Goal: Transaction & Acquisition: Book appointment/travel/reservation

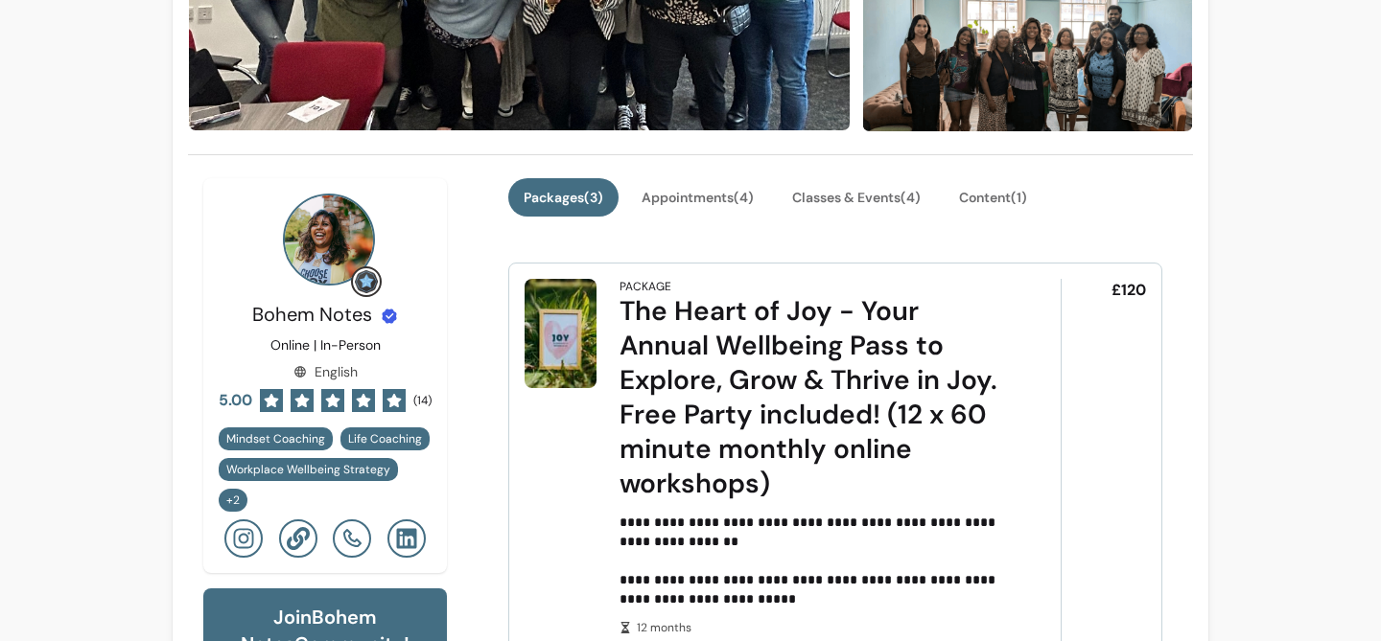
scroll to position [255, 0]
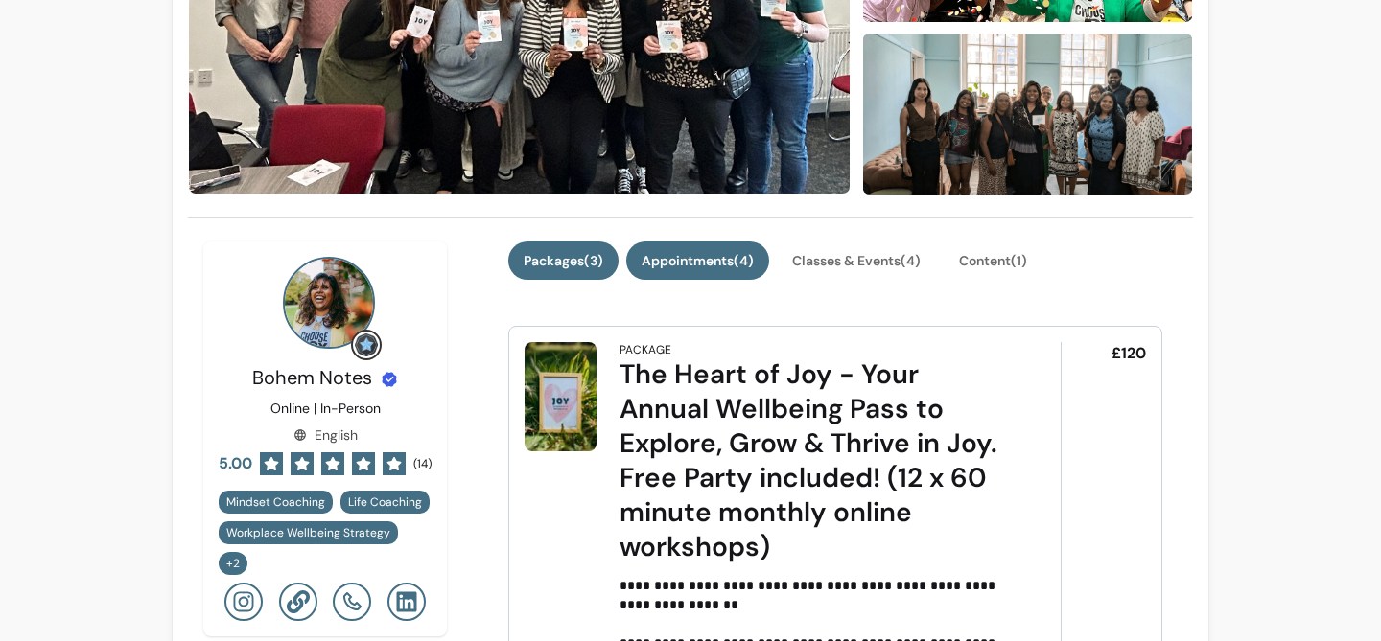
click at [726, 262] on button "Appointments ( 4 )" at bounding box center [697, 261] width 143 height 38
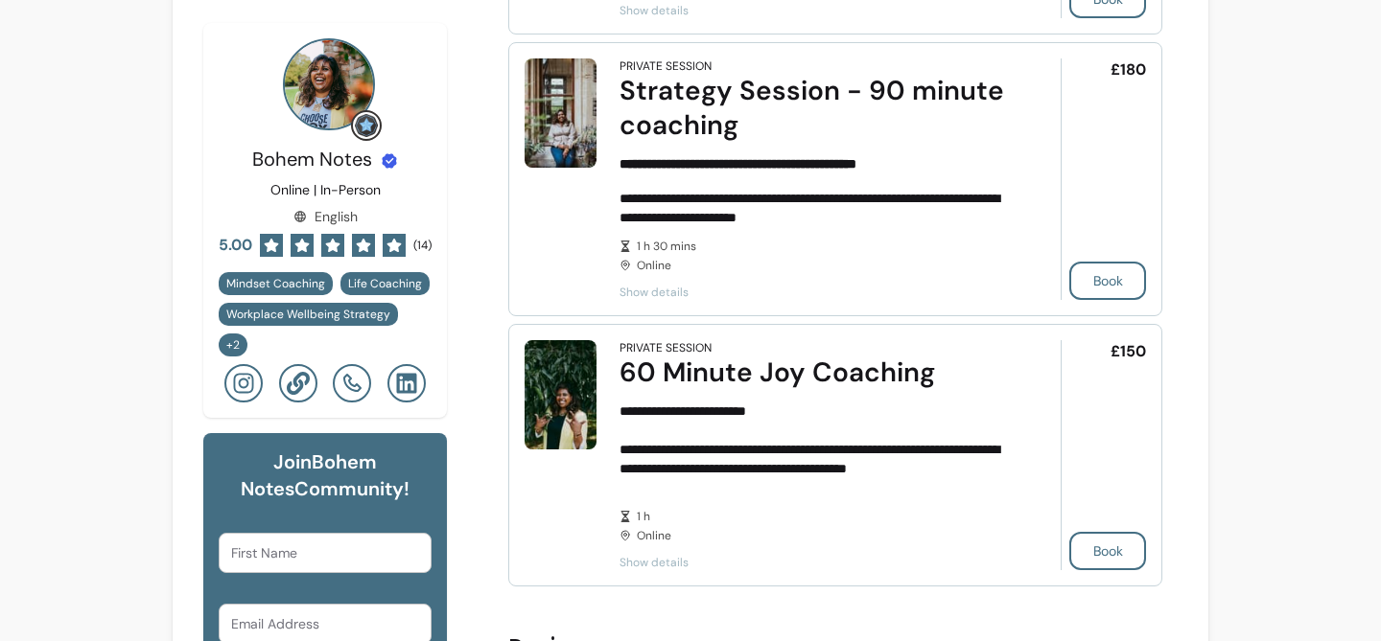
scroll to position [1145, 0]
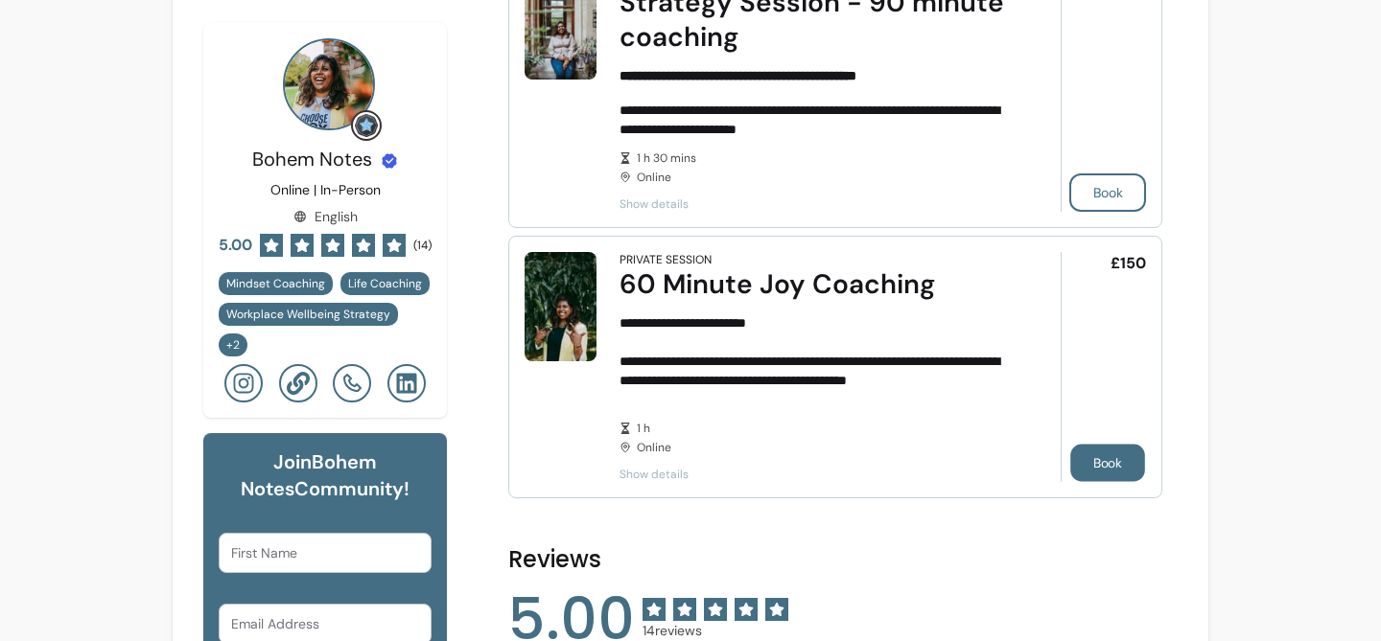
click at [1102, 465] on button "Book" at bounding box center [1107, 463] width 75 height 37
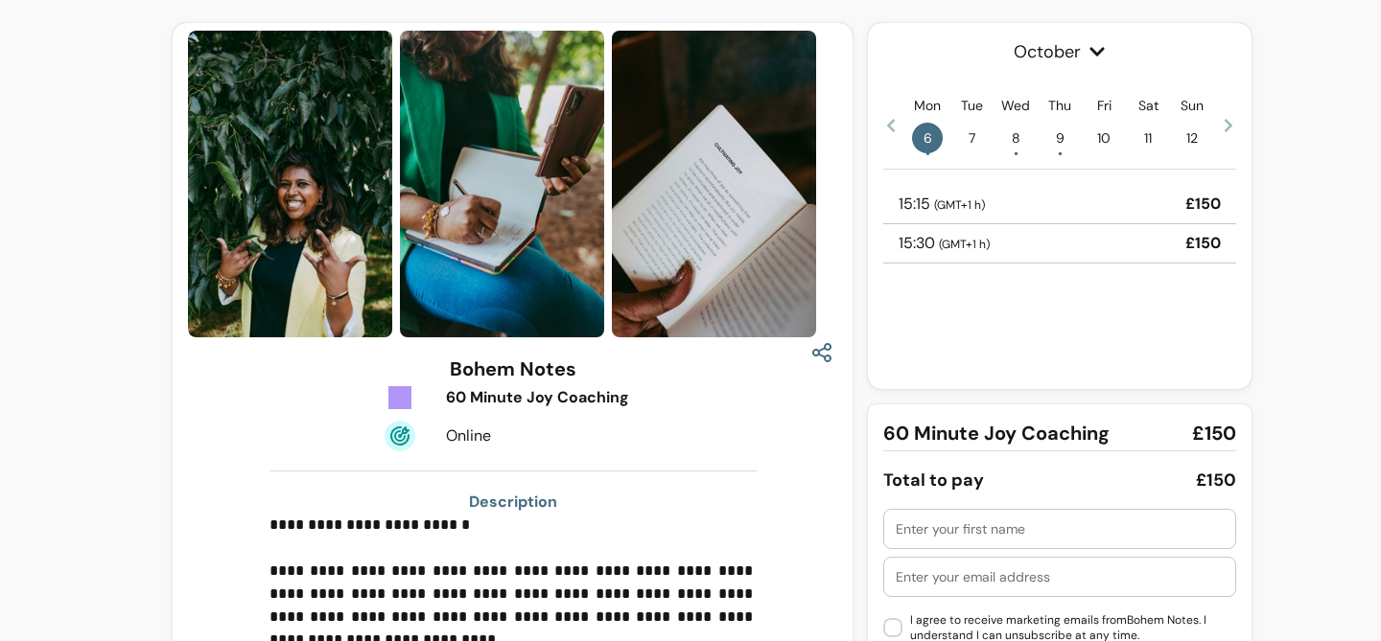
click at [1095, 53] on icon at bounding box center [1097, 51] width 14 height 9
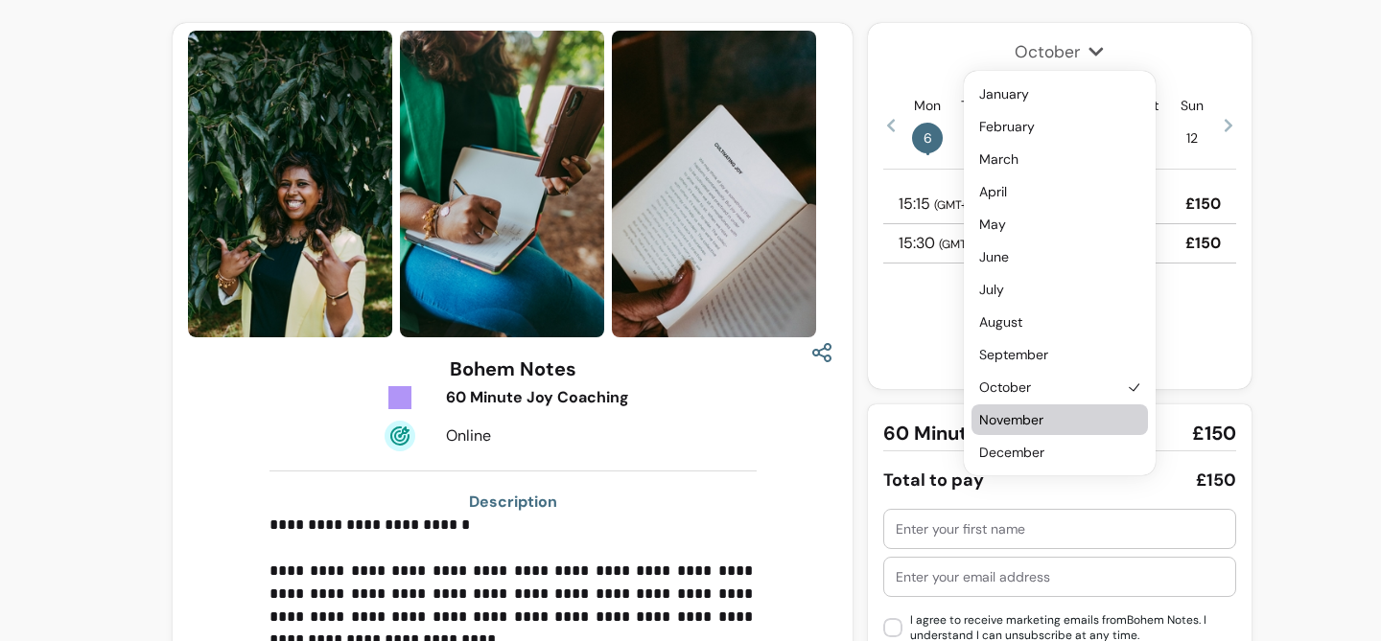
click at [1047, 426] on span "November" at bounding box center [1050, 419] width 142 height 19
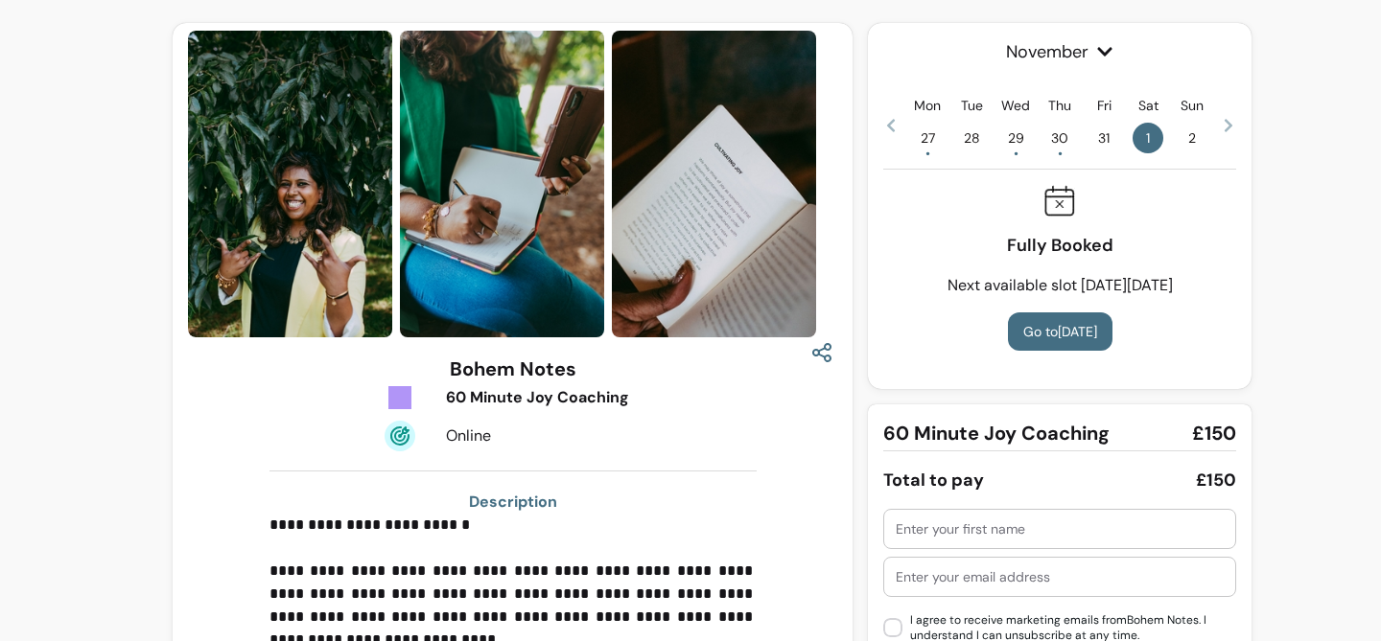
click at [1228, 122] on icon at bounding box center [1228, 125] width 8 height 13
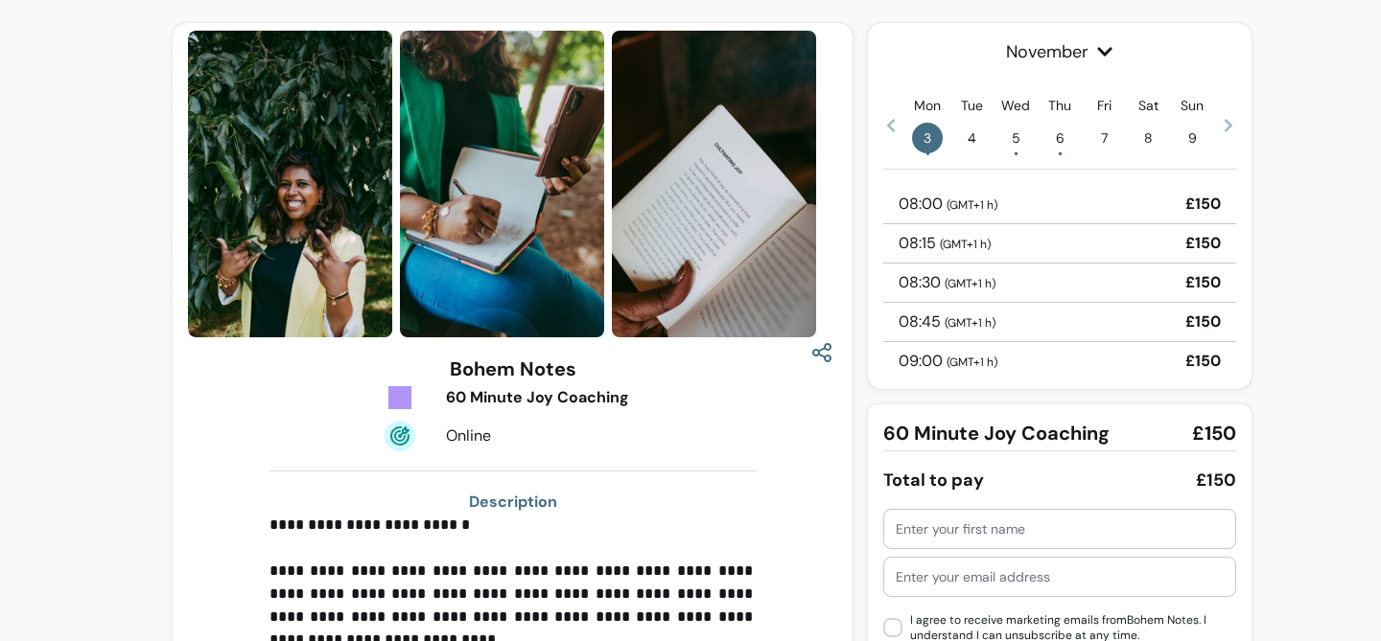
click at [1007, 140] on span "5 •" at bounding box center [1015, 138] width 31 height 31
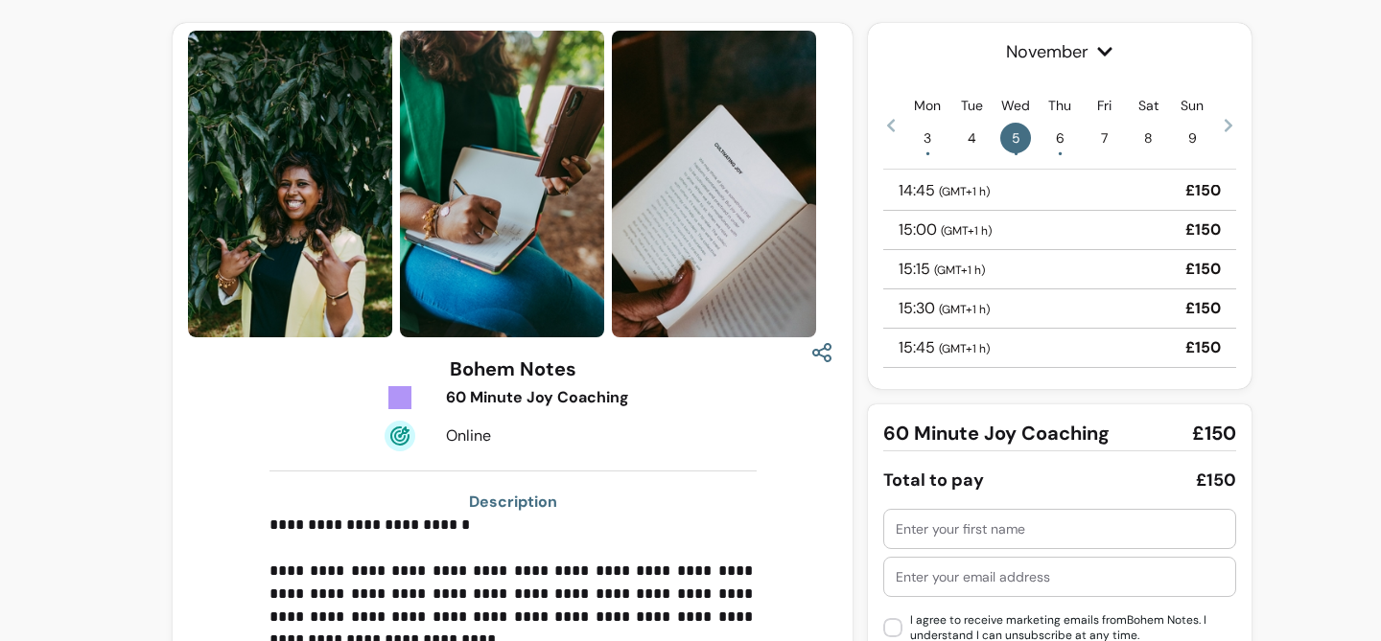
scroll to position [132, 0]
click at [1056, 141] on span "6 •" at bounding box center [1059, 138] width 31 height 31
click at [1224, 124] on icon at bounding box center [1228, 125] width 15 height 15
click at [1020, 139] on span "12 •" at bounding box center [1015, 138] width 31 height 31
click at [1062, 145] on span "13 •" at bounding box center [1059, 138] width 31 height 31
